Goal: Task Accomplishment & Management: Manage account settings

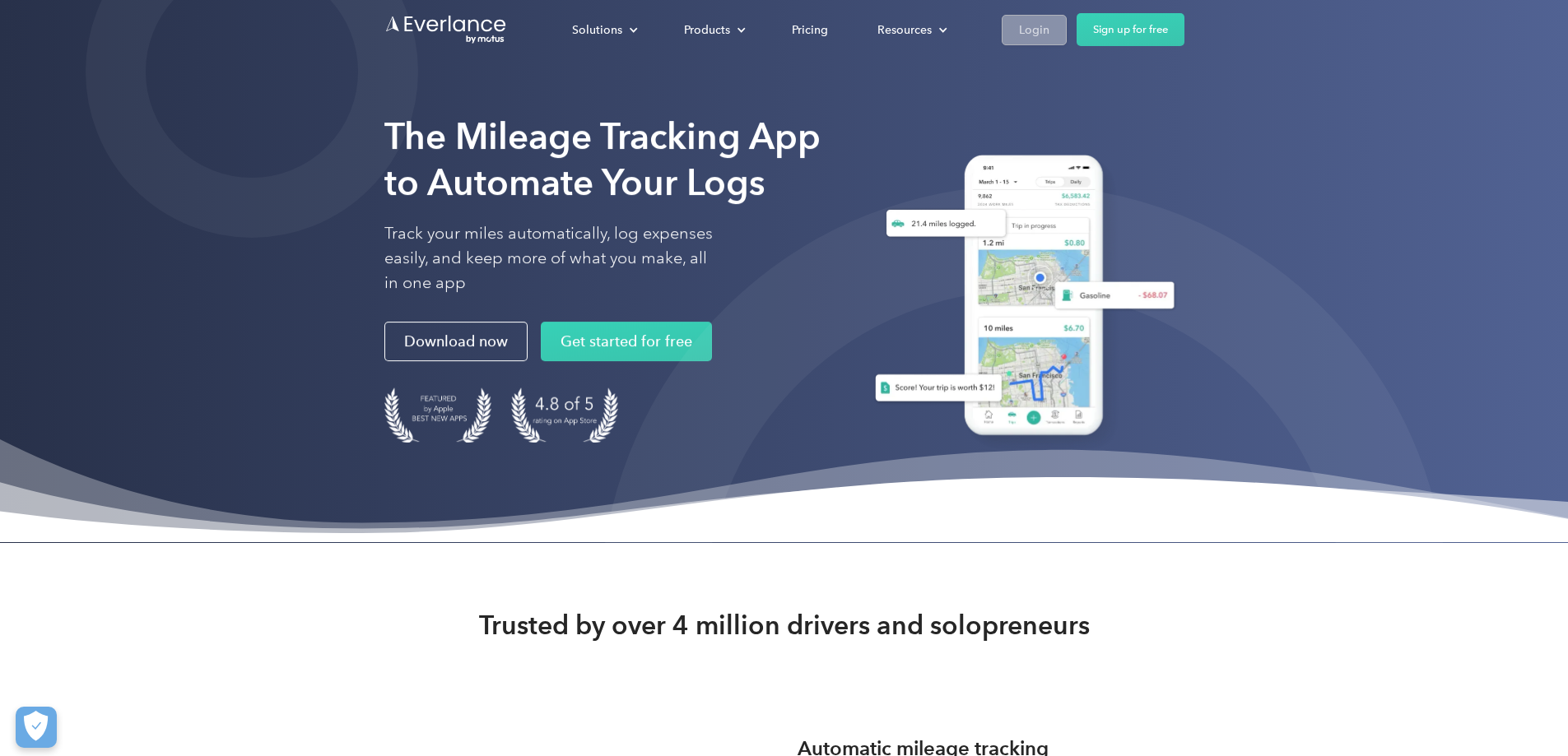
click at [1049, 23] on div "Login" at bounding box center [1035, 30] width 31 height 21
